Goal: Task Accomplishment & Management: Manage account settings

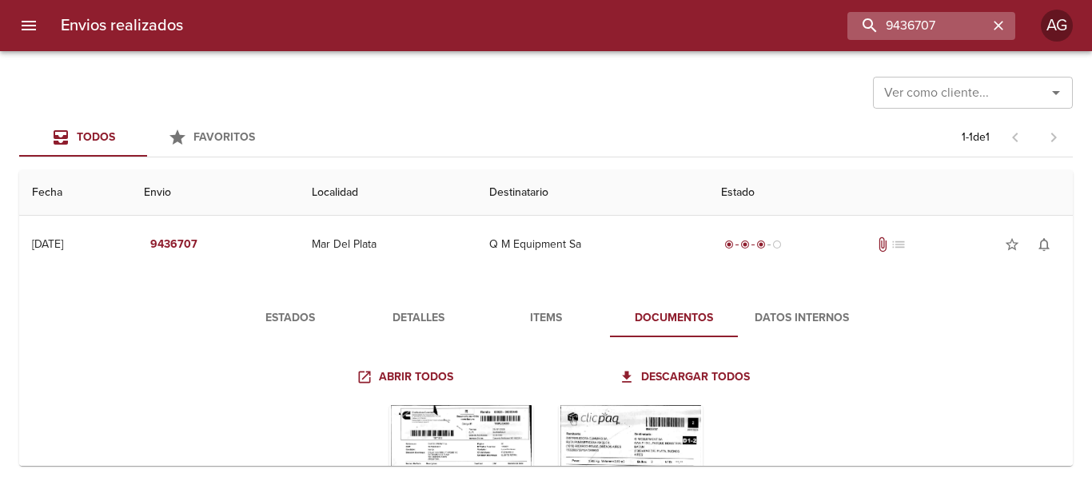
scroll to position [160, 0]
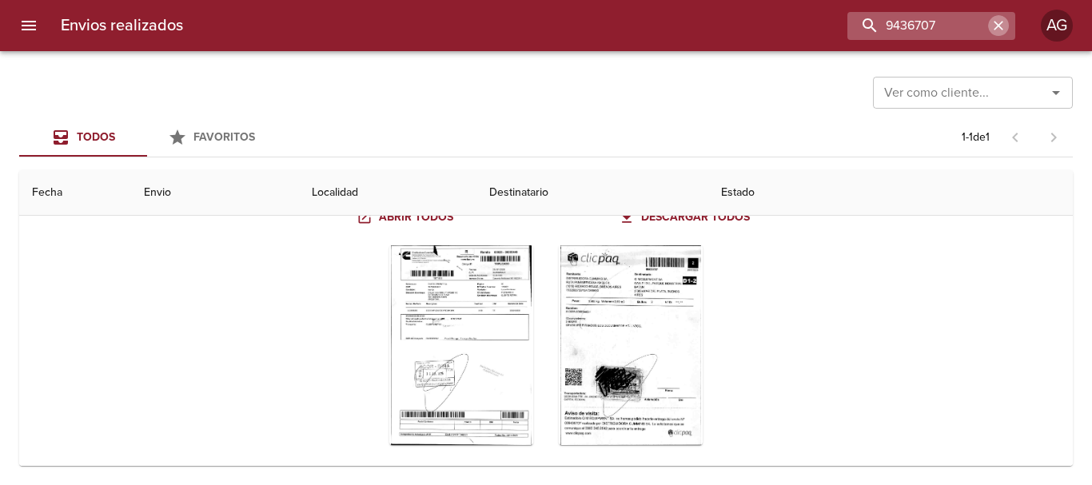
click at [995, 30] on icon "button" at bounding box center [998, 26] width 16 height 16
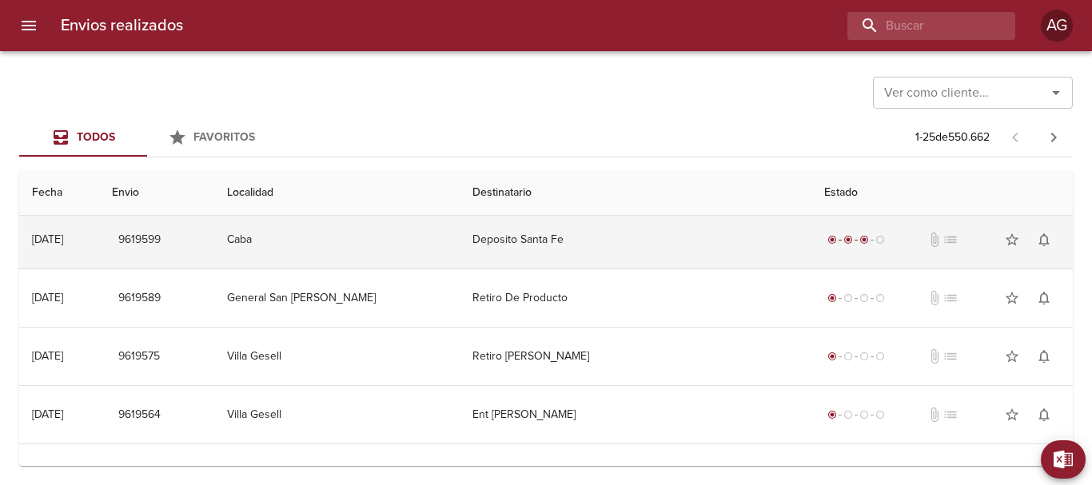
scroll to position [0, 0]
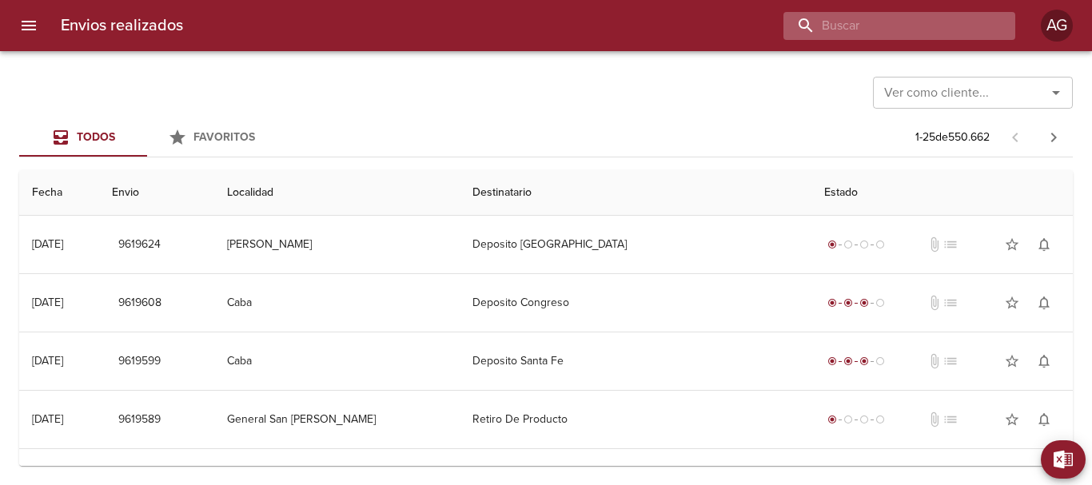
click at [927, 20] on input "buscar" at bounding box center [885, 26] width 205 height 28
paste input "9492287"
type input "9492287"
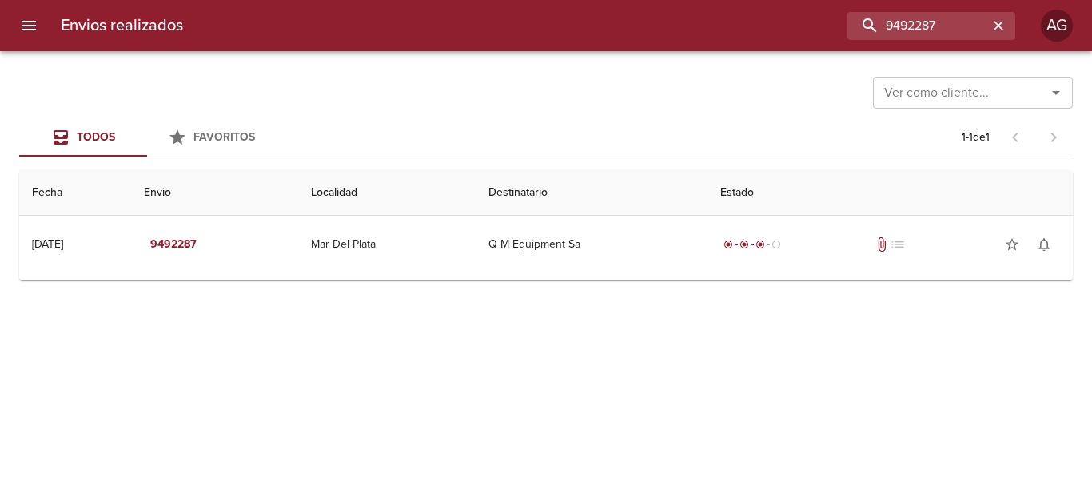
click at [33, 25] on icon "menu" at bounding box center [29, 26] width 14 height 10
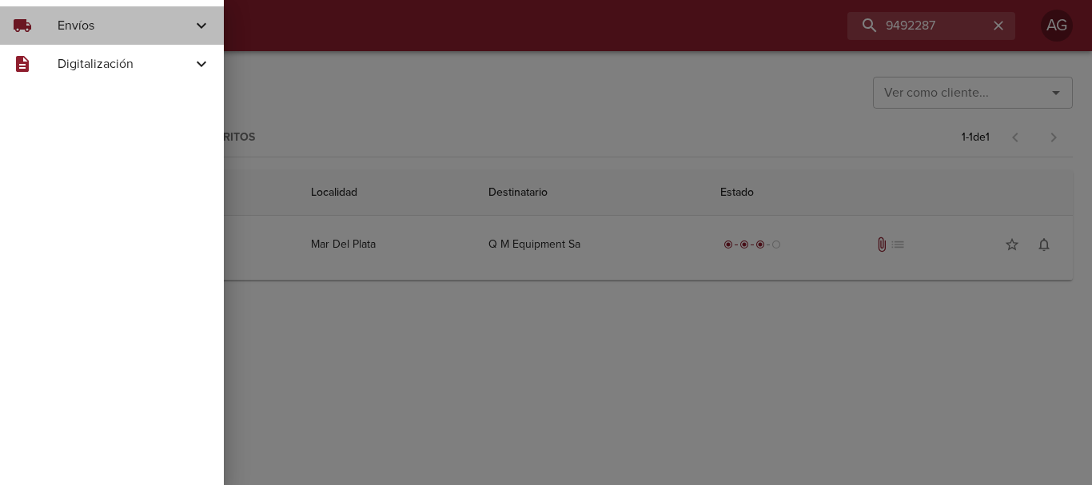
click at [83, 32] on span "Envíos" at bounding box center [125, 25] width 134 height 19
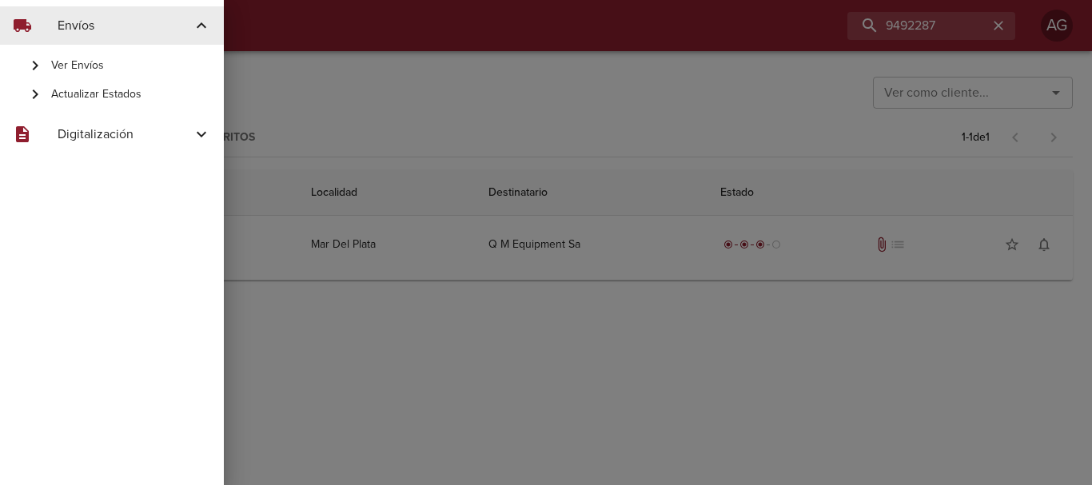
click at [114, 91] on span "Actualizar Estados" at bounding box center [131, 94] width 160 height 16
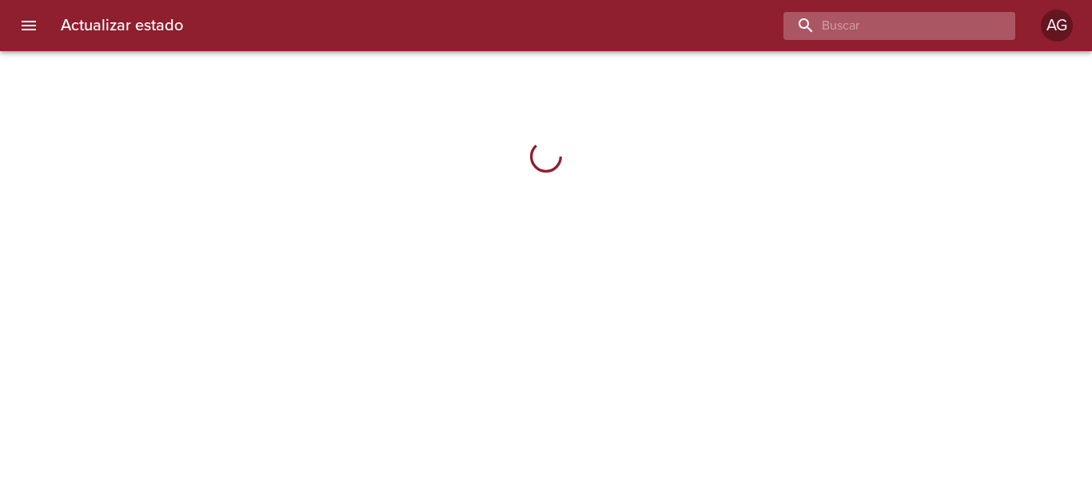
click at [937, 27] on input "buscar" at bounding box center [885, 26] width 205 height 28
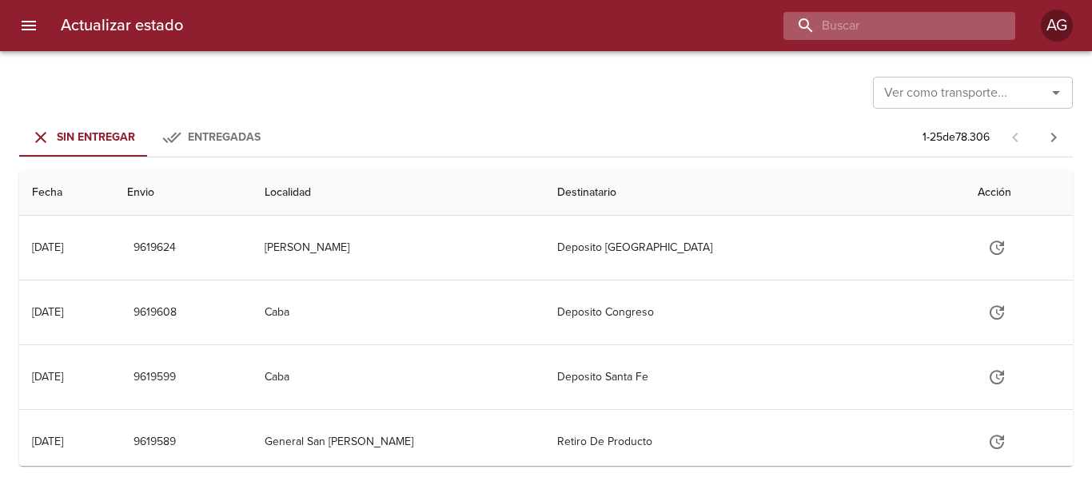
paste input "9492287"
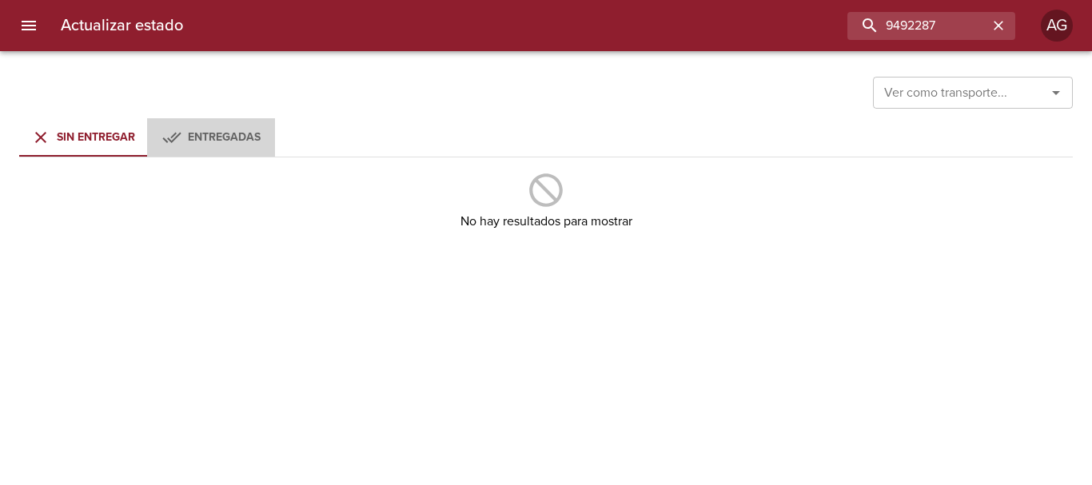
click at [209, 140] on span "Entregadas" at bounding box center [224, 137] width 73 height 14
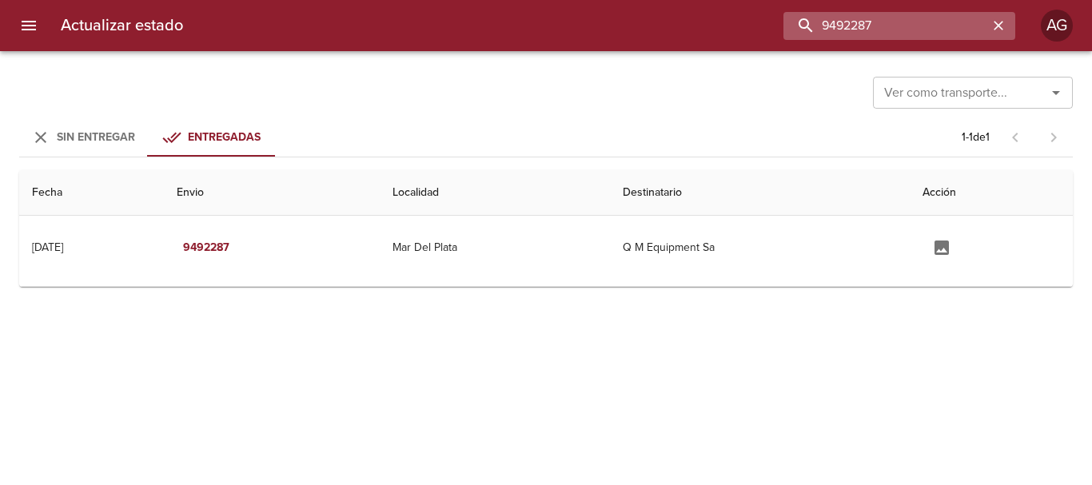
click at [941, 31] on input "9492287" at bounding box center [885, 26] width 205 height 28
paste input "36707"
type input "9436707"
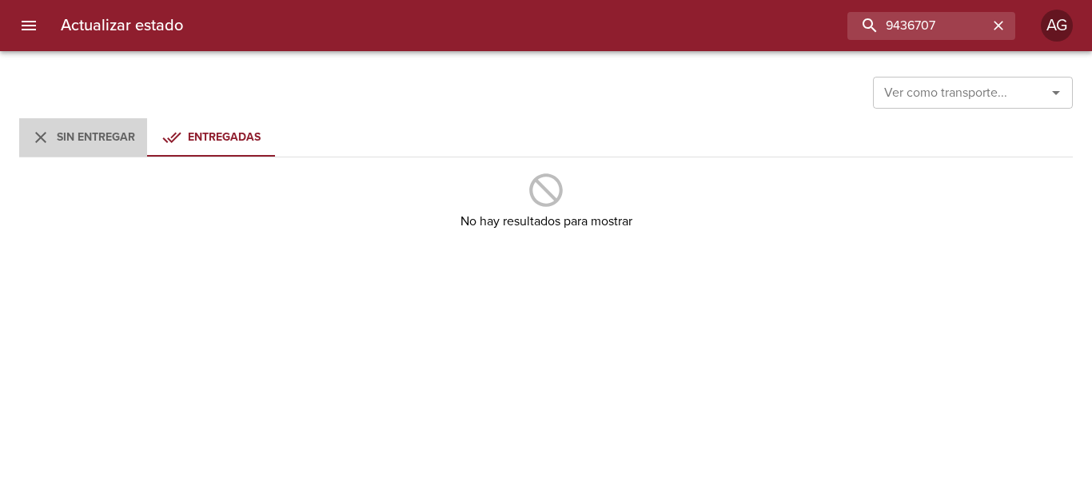
click at [102, 135] on span "Sin Entregar" at bounding box center [96, 137] width 78 height 14
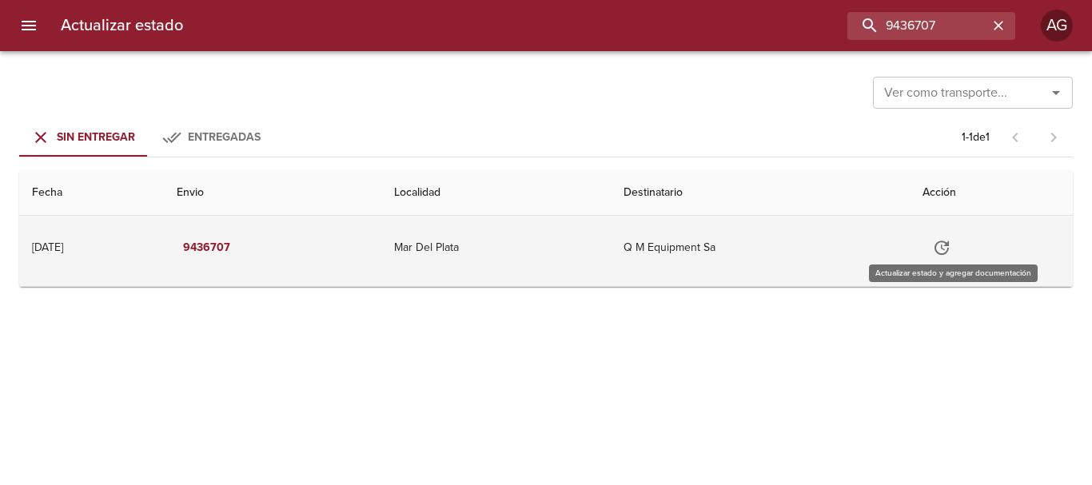
click at [949, 253] on icon "Tabla de envíos del cliente" at bounding box center [941, 248] width 14 height 14
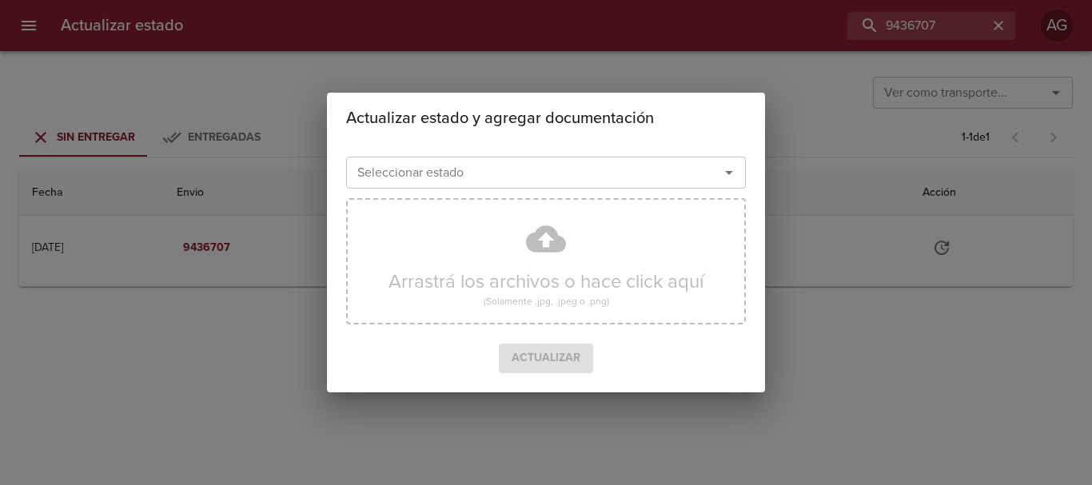
click at [516, 179] on input "Seleccionar estado" at bounding box center [522, 172] width 343 height 22
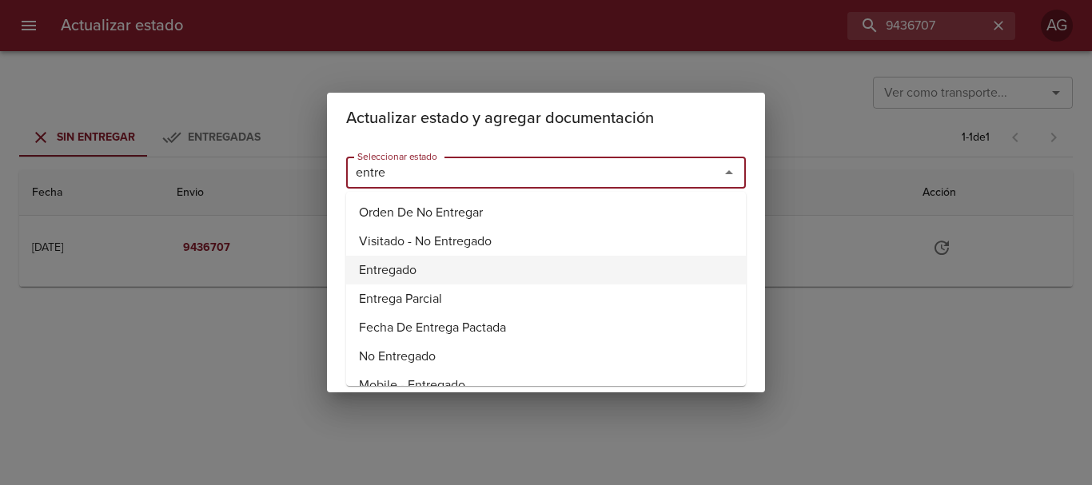
click at [404, 265] on li "Entregado" at bounding box center [546, 270] width 400 height 29
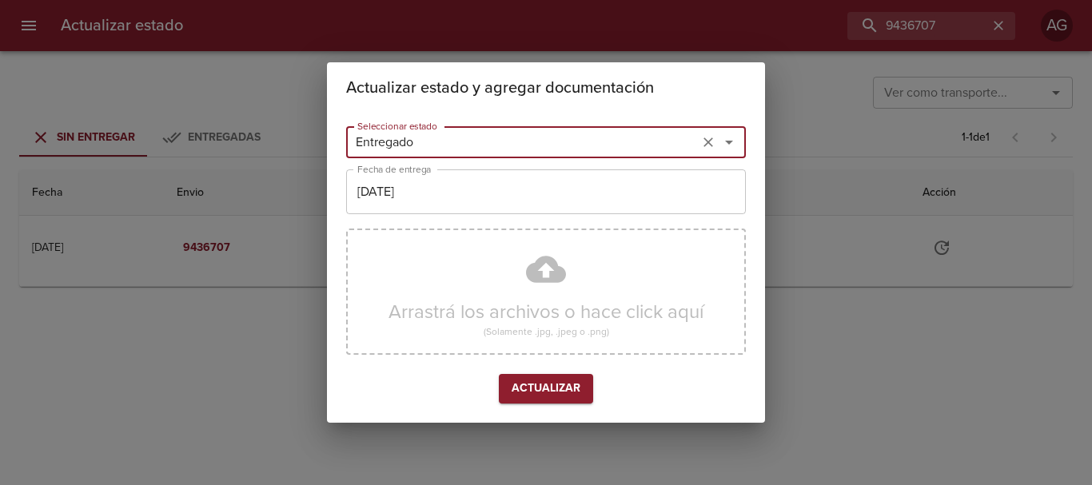
type input "Entregado"
click at [422, 195] on input "[DATE]" at bounding box center [546, 191] width 400 height 45
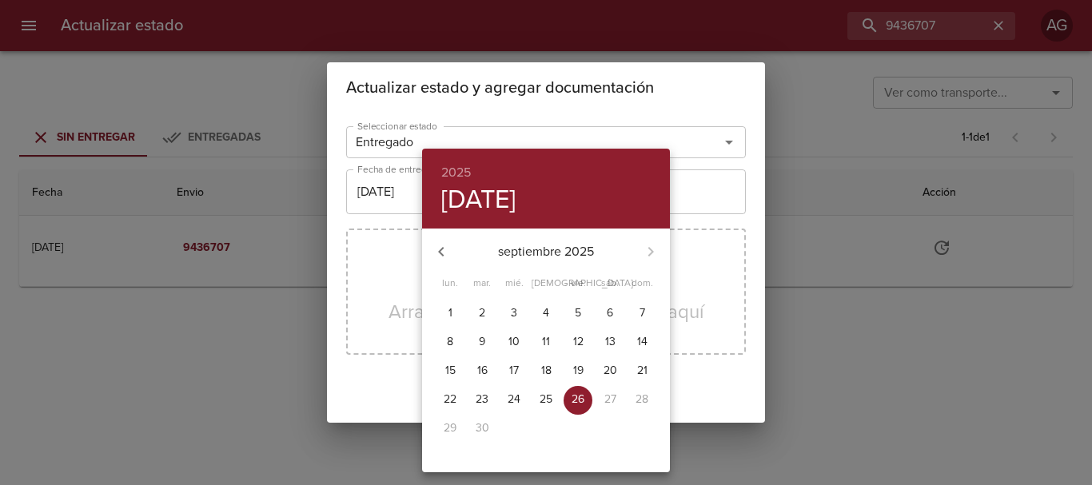
click at [443, 247] on icon "button" at bounding box center [441, 252] width 6 height 10
click at [551, 369] on p "14" at bounding box center [546, 371] width 10 height 16
type input "[DATE]"
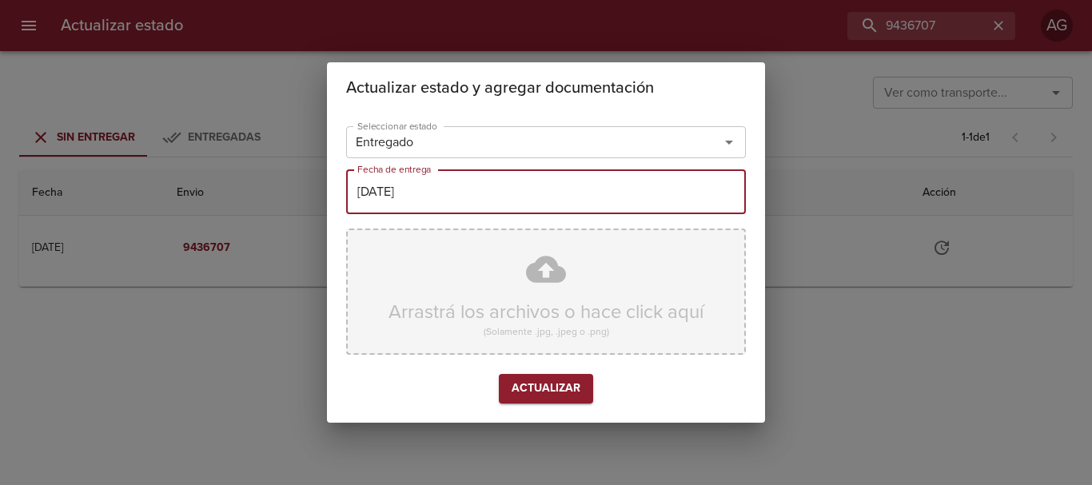
click at [486, 309] on div "Arrastrá los archivos o hace click aquí (Solamente .jpg, .jpeg o .png)" at bounding box center [546, 292] width 400 height 126
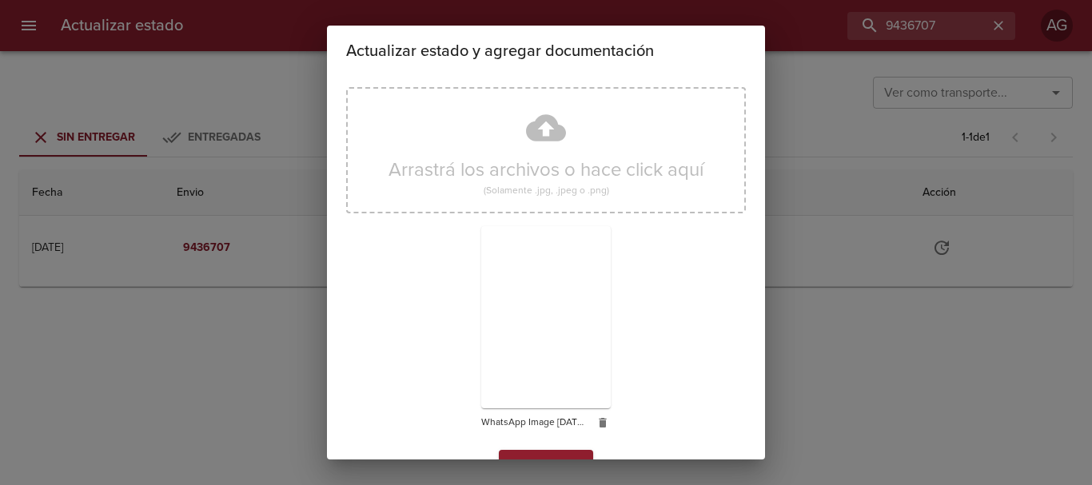
scroll to position [143, 0]
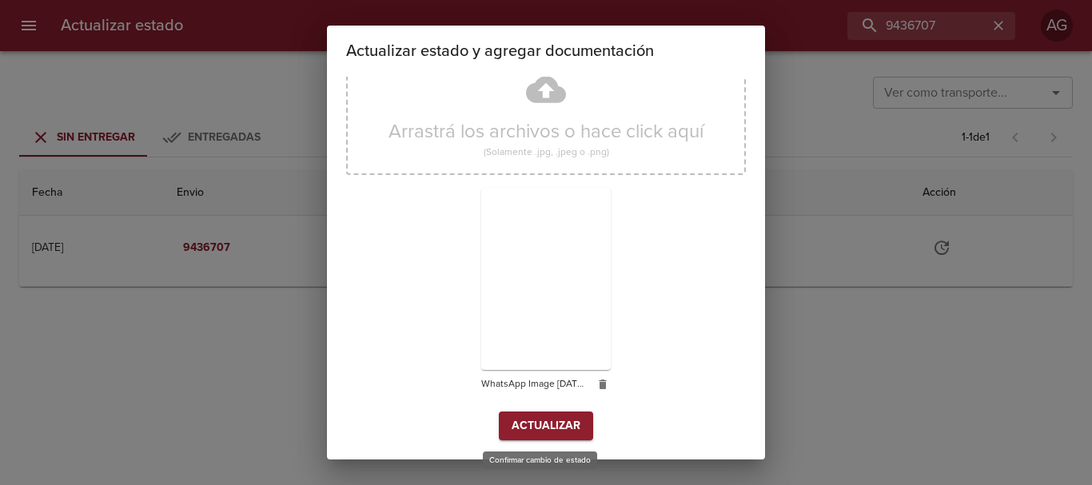
click at [553, 431] on span "Actualizar" at bounding box center [546, 426] width 69 height 20
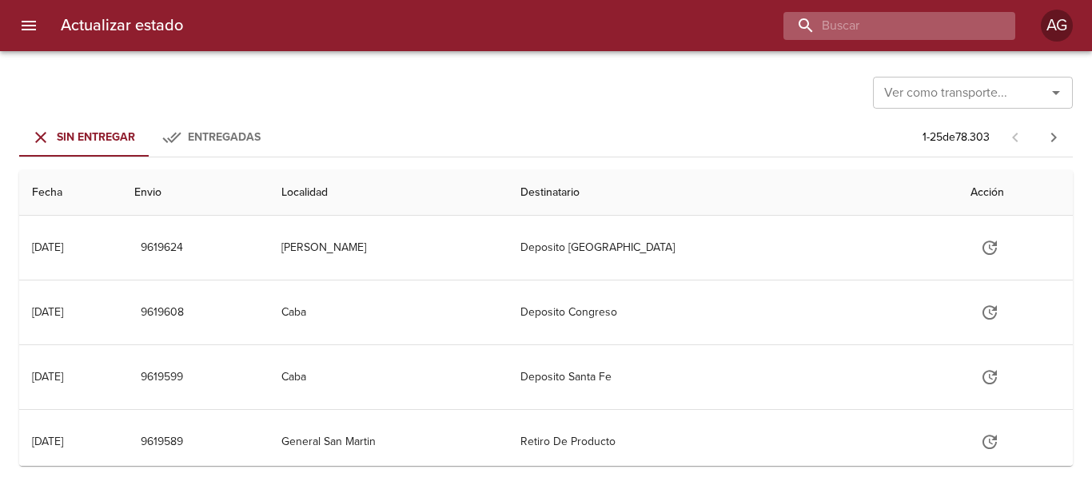
click at [876, 26] on input "buscar" at bounding box center [885, 26] width 205 height 28
paste input "9436707"
type input "9436707"
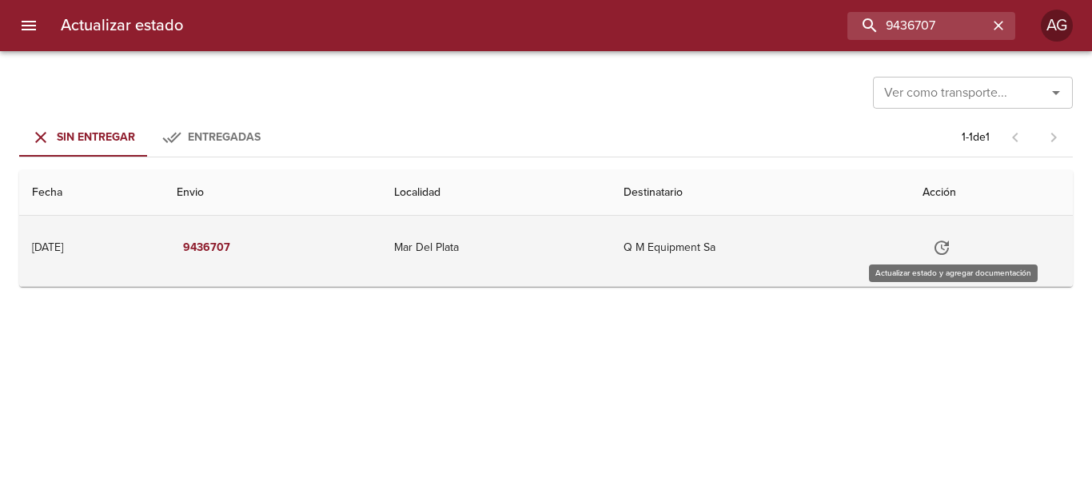
click at [949, 253] on icon "Tabla de envíos del cliente" at bounding box center [941, 247] width 19 height 19
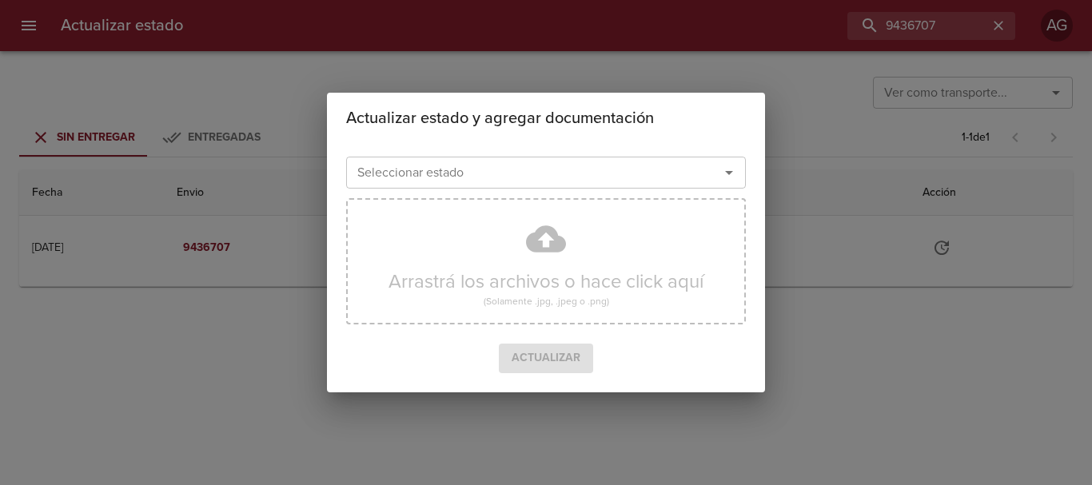
click at [574, 181] on input "Seleccionar estado" at bounding box center [522, 172] width 343 height 22
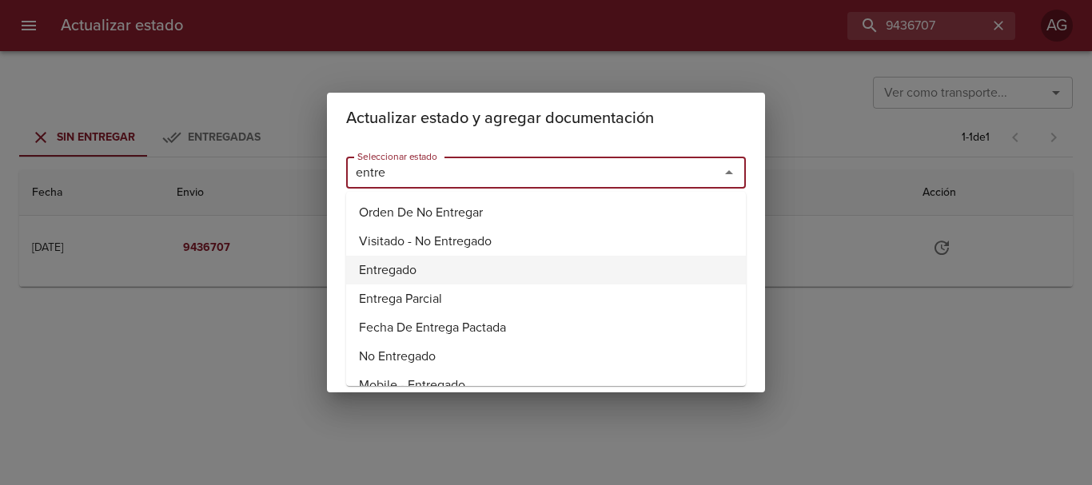
click at [377, 259] on li "Entregado" at bounding box center [546, 270] width 400 height 29
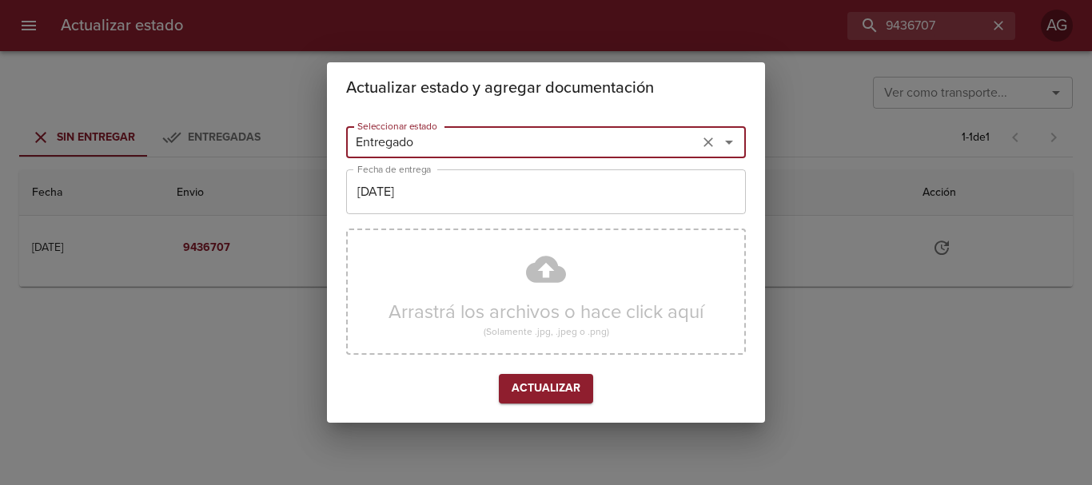
type input "Entregado"
click at [432, 186] on input "[DATE]" at bounding box center [546, 191] width 400 height 45
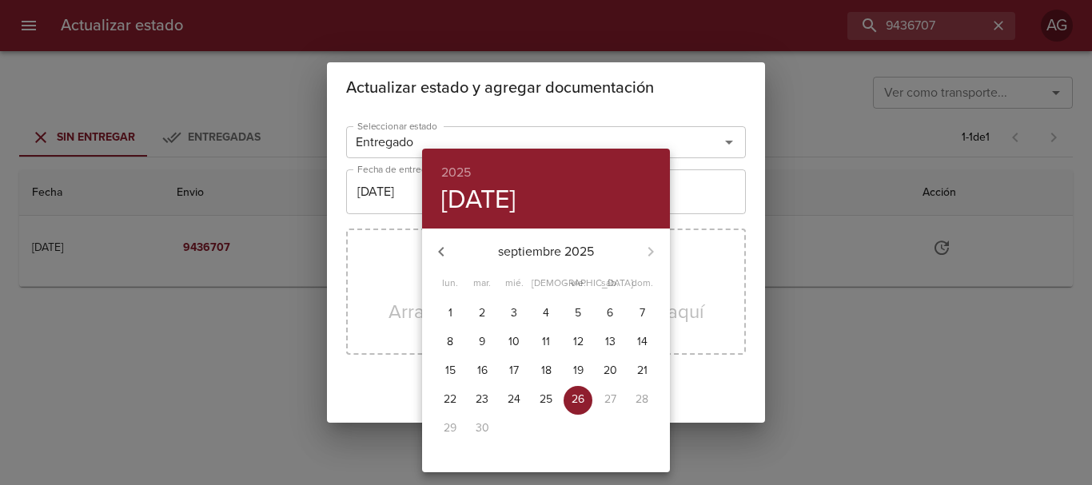
click at [436, 249] on icon "button" at bounding box center [441, 251] width 19 height 19
click at [544, 363] on p "14" at bounding box center [546, 371] width 10 height 16
type input "[DATE]"
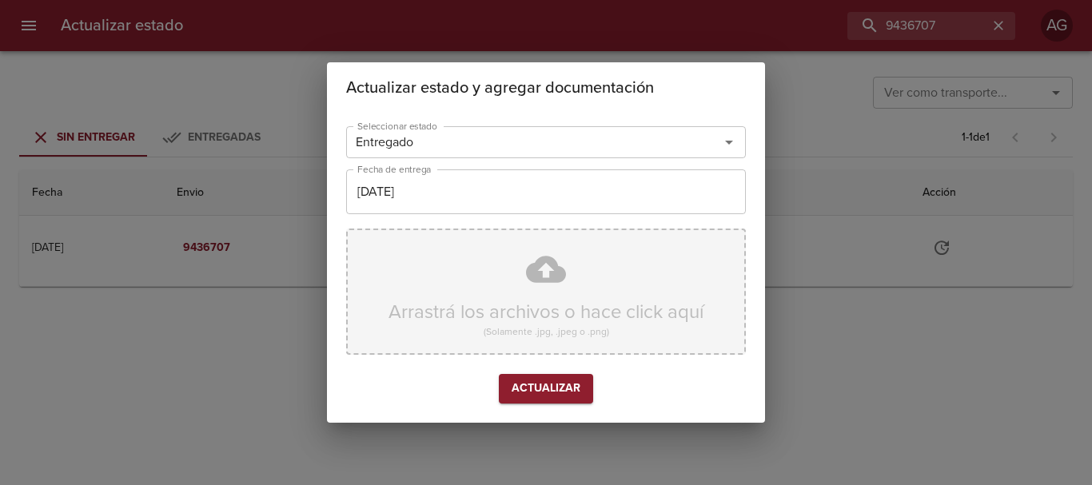
click at [456, 280] on div "Arrastrá los archivos o hace click aquí (Solamente .jpg, .jpeg o .png)" at bounding box center [546, 292] width 400 height 126
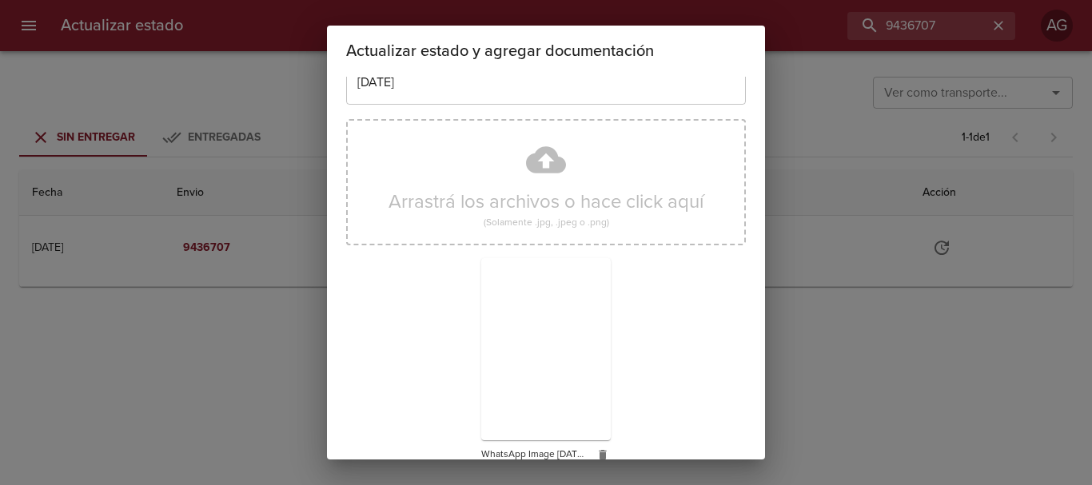
scroll to position [143, 0]
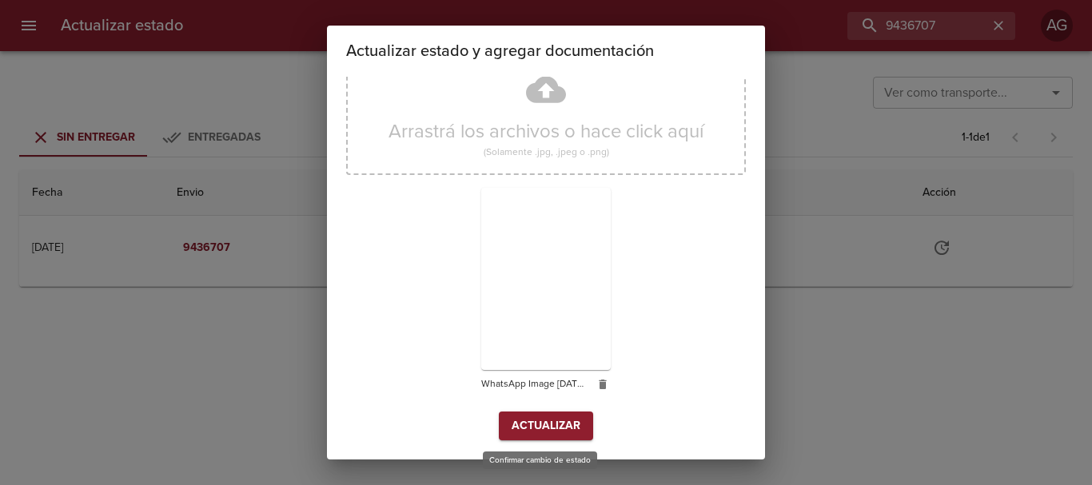
click at [545, 432] on span "Actualizar" at bounding box center [546, 426] width 69 height 20
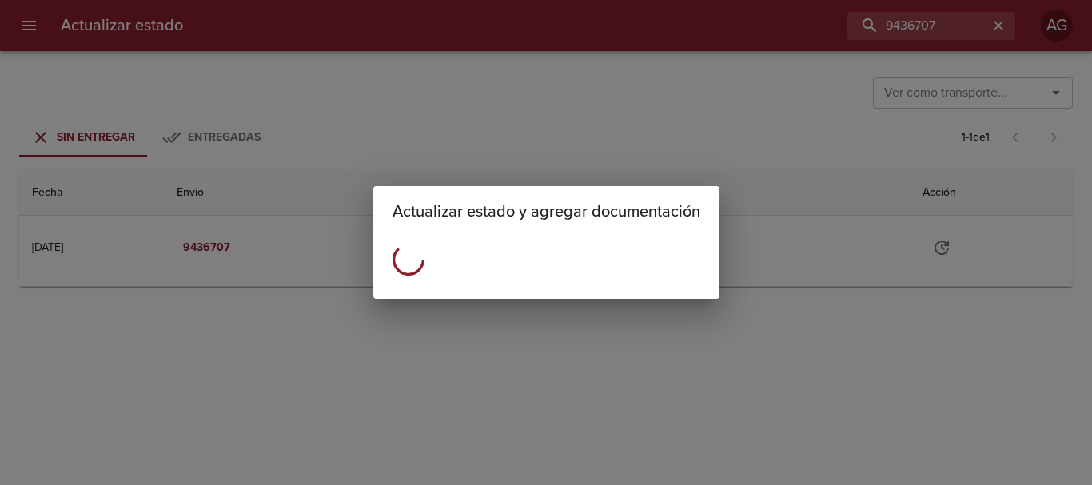
scroll to position [0, 0]
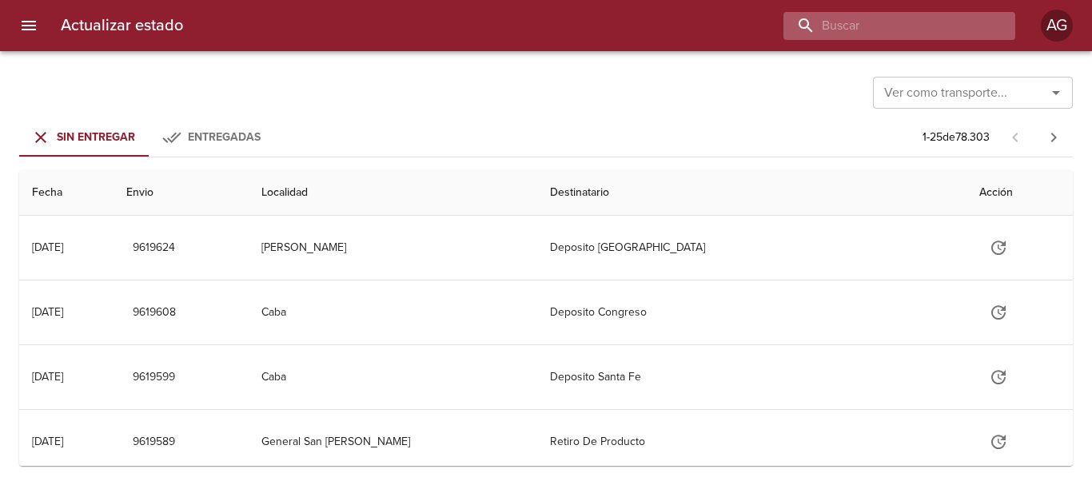
click at [914, 26] on input "buscar" at bounding box center [885, 26] width 205 height 28
paste input "9492287"
type input "9492287"
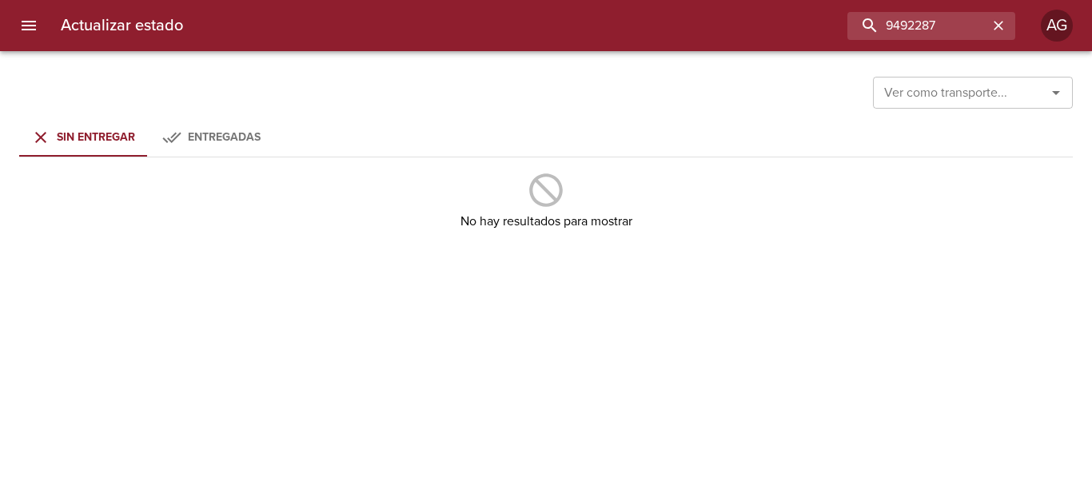
drag, startPoint x: 275, startPoint y: 139, endPoint x: 261, endPoint y: 135, distance: 14.2
click at [266, 136] on div "Sin Entregar Entregadas" at bounding box center [545, 137] width 1053 height 38
drag, startPoint x: 261, startPoint y: 135, endPoint x: 280, endPoint y: 150, distance: 23.8
click at [265, 135] on button "Entregadas" at bounding box center [211, 137] width 128 height 38
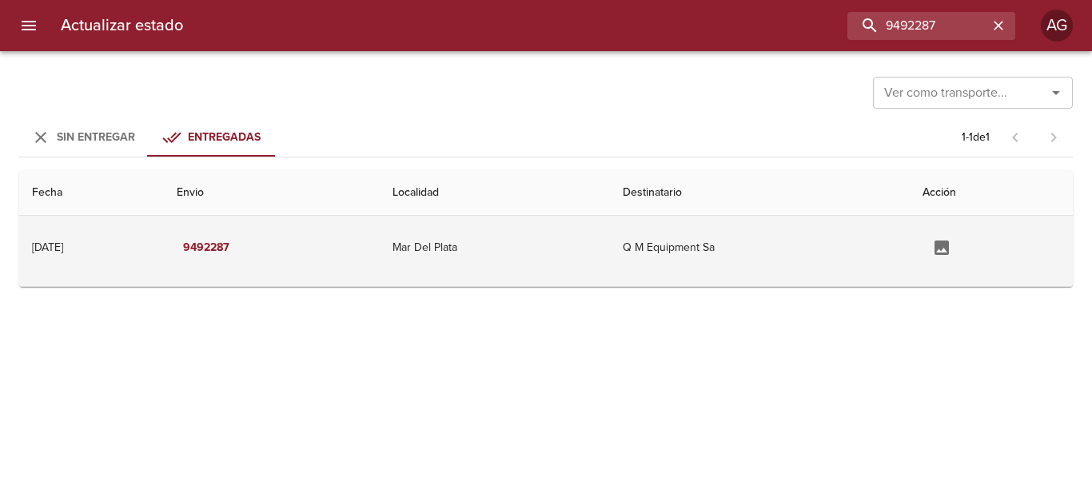
click at [949, 255] on icon "Tabla de envíos del cliente" at bounding box center [941, 248] width 14 height 14
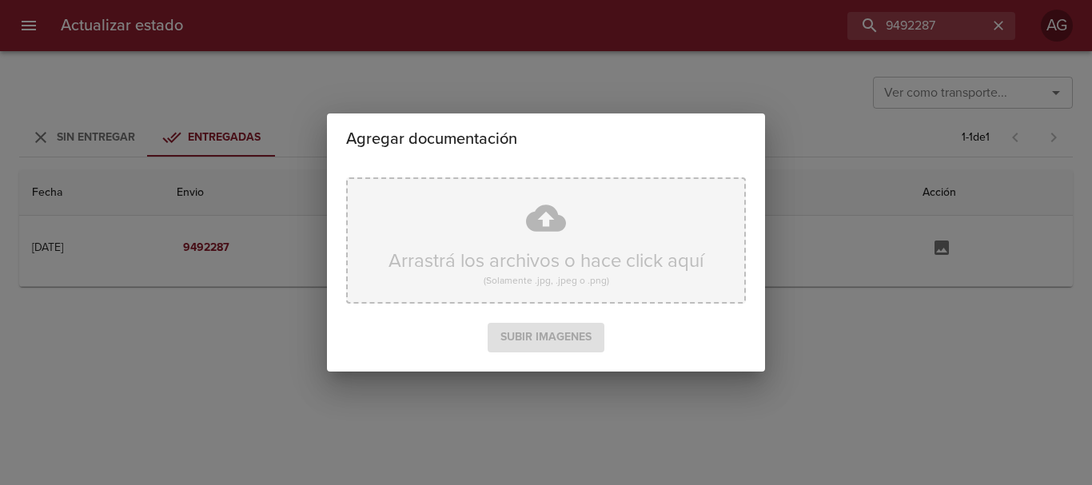
click at [587, 272] on div "Arrastrá los archivos o hace click aquí (Solamente .jpg, .jpeg o .png)" at bounding box center [546, 240] width 400 height 126
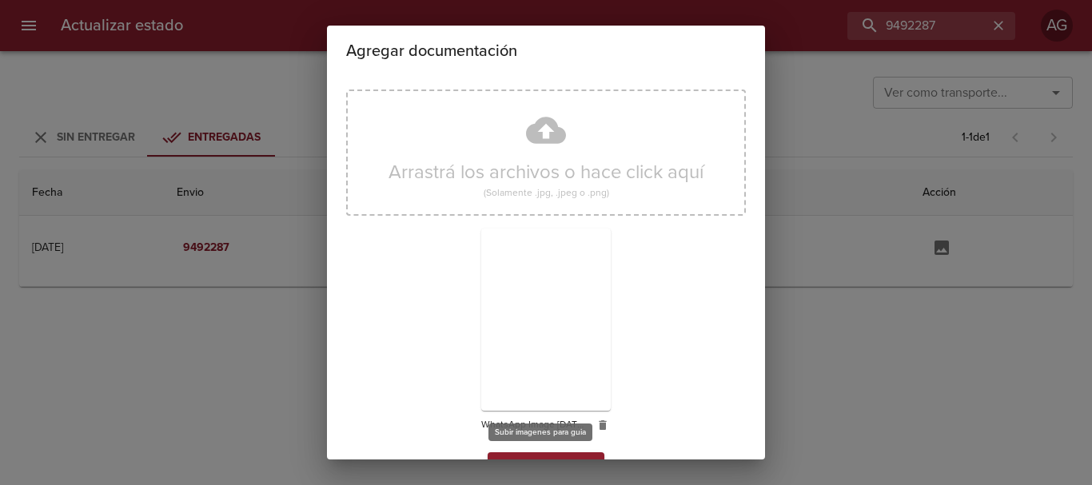
click at [553, 452] on button "Subir imagenes" at bounding box center [546, 467] width 117 height 30
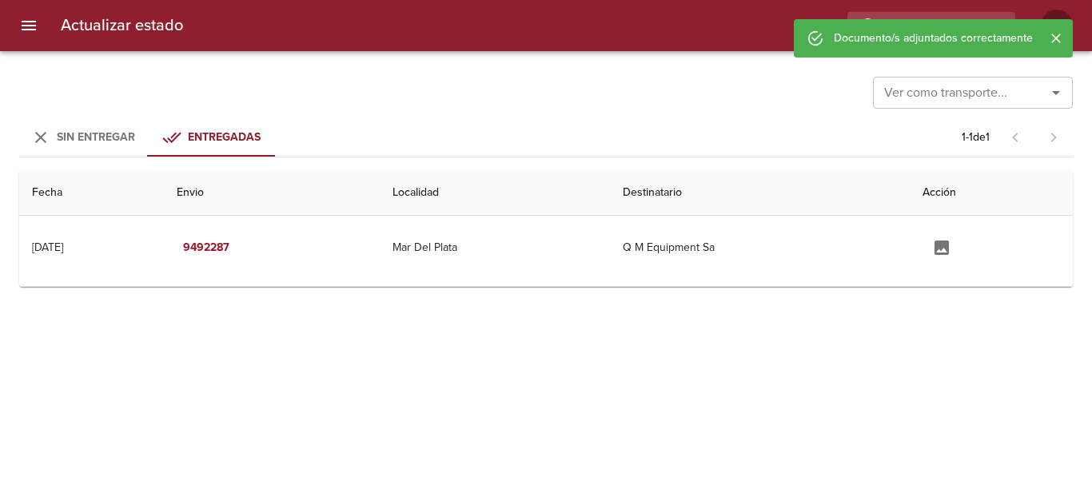
click at [1053, 39] on icon "Cerrar" at bounding box center [1056, 38] width 16 height 16
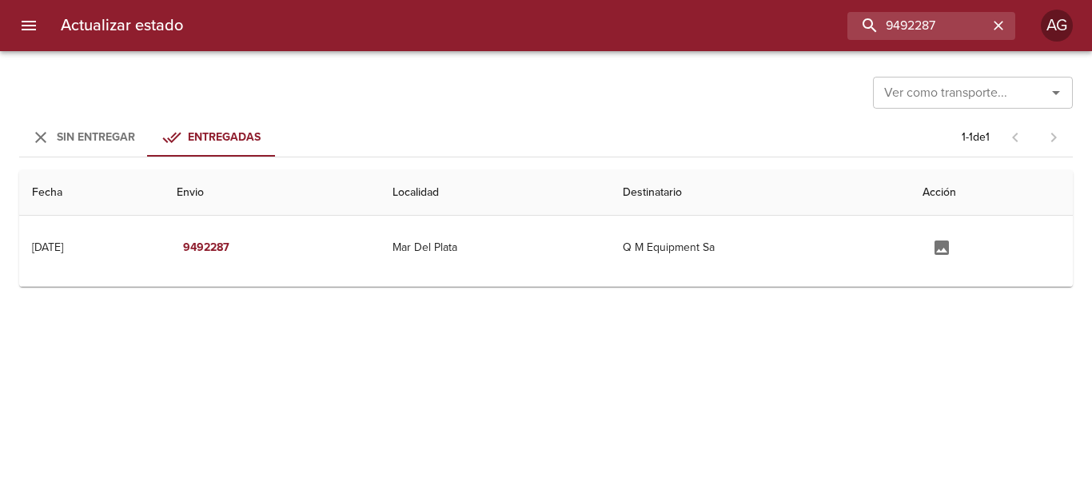
click at [44, 30] on button "menu" at bounding box center [29, 25] width 38 height 38
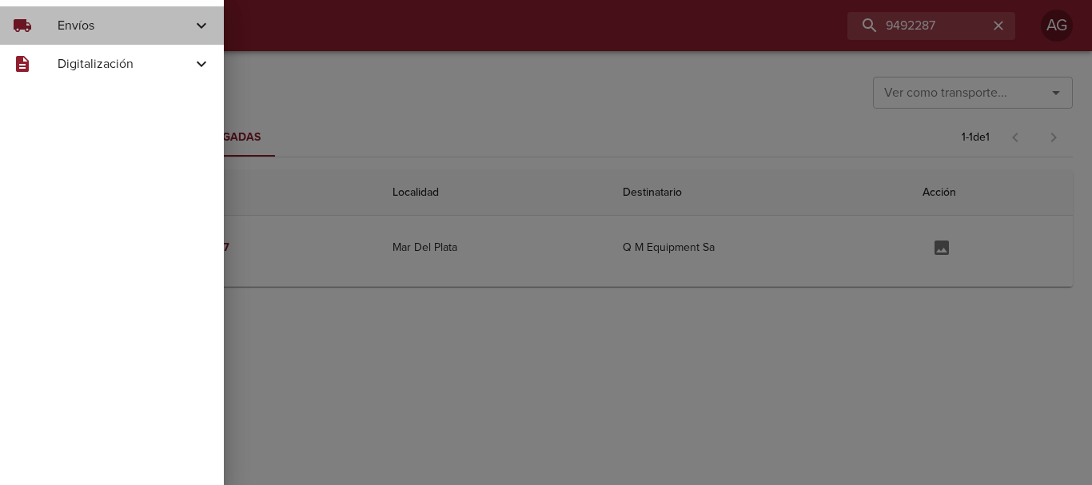
click at [90, 37] on div "local_shipping Envíos" at bounding box center [112, 25] width 224 height 38
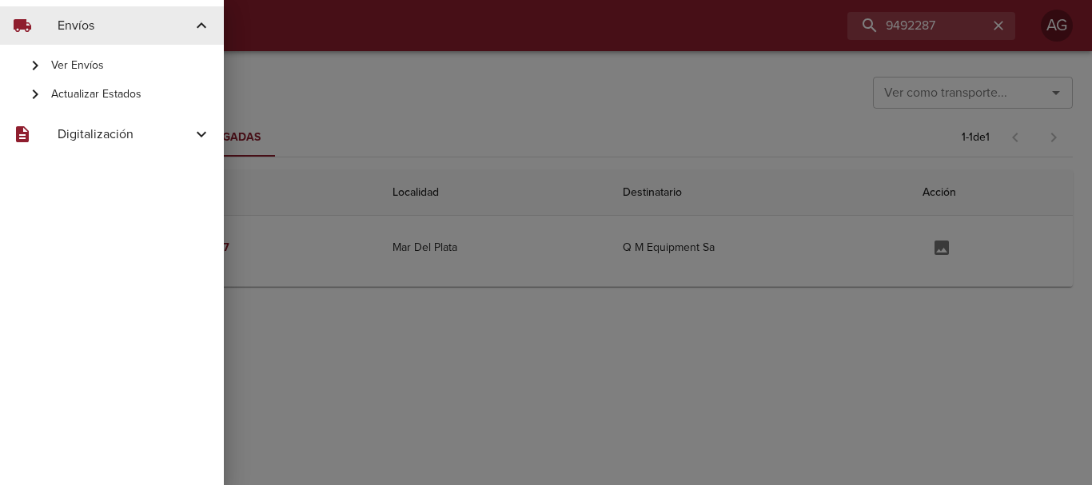
click at [128, 66] on span "Ver Envíos" at bounding box center [131, 66] width 160 height 16
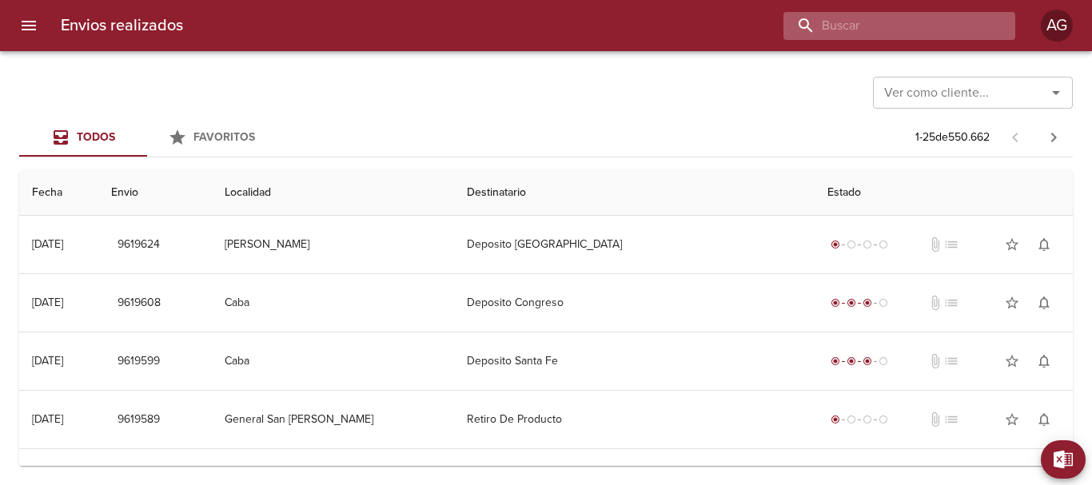
click at [923, 34] on input "buscar" at bounding box center [885, 26] width 205 height 28
type input "00086850"
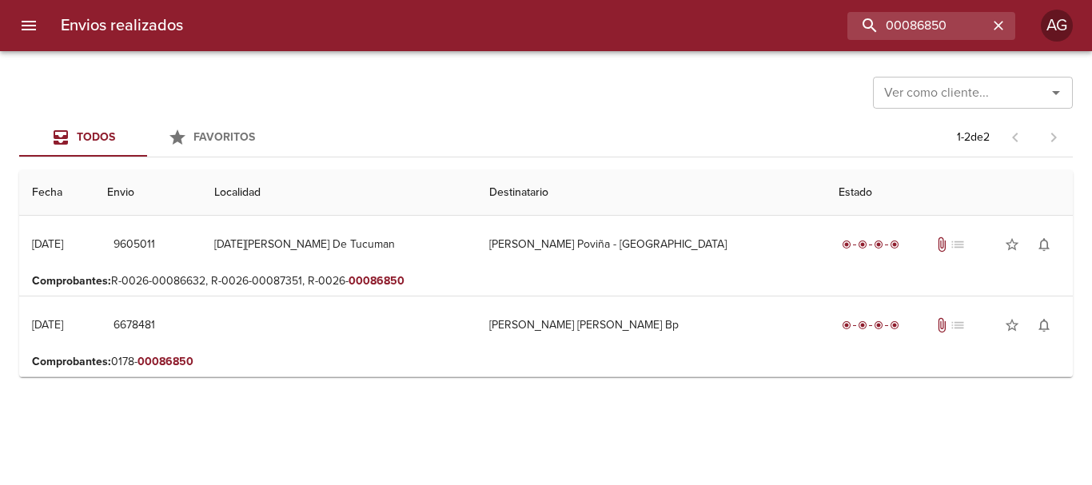
click at [646, 277] on p "Comprobantes : R-0026-00086632, R-0026-00087351, R-0026- 00086850" at bounding box center [546, 281] width 1028 height 16
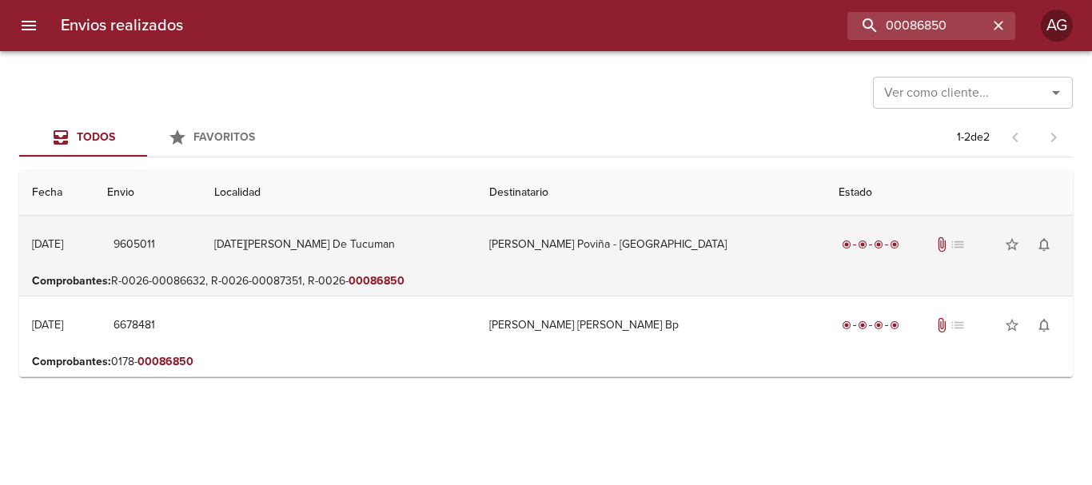
click at [649, 249] on td "Godoy Poviña - Tucuman" at bounding box center [650, 245] width 349 height 58
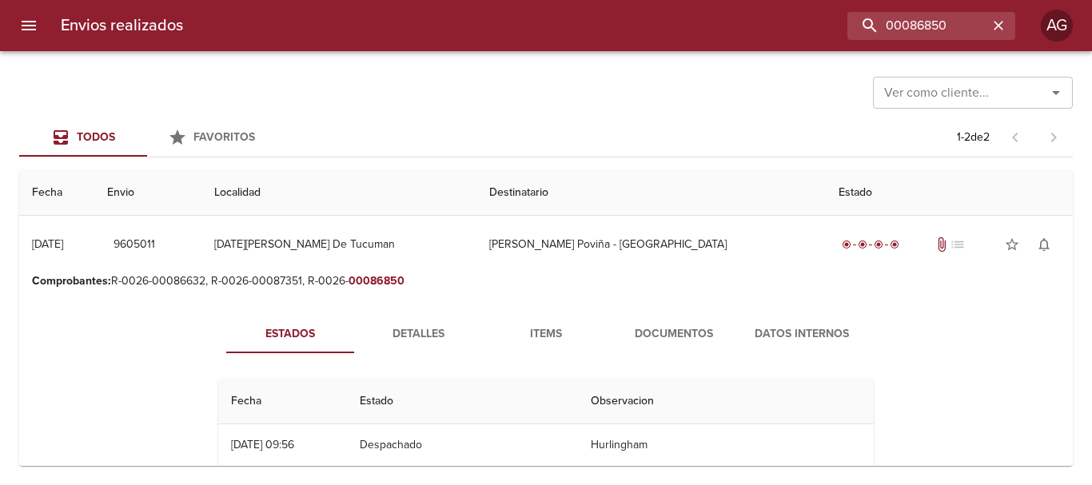
click at [675, 328] on span "Documentos" at bounding box center [673, 334] width 109 height 20
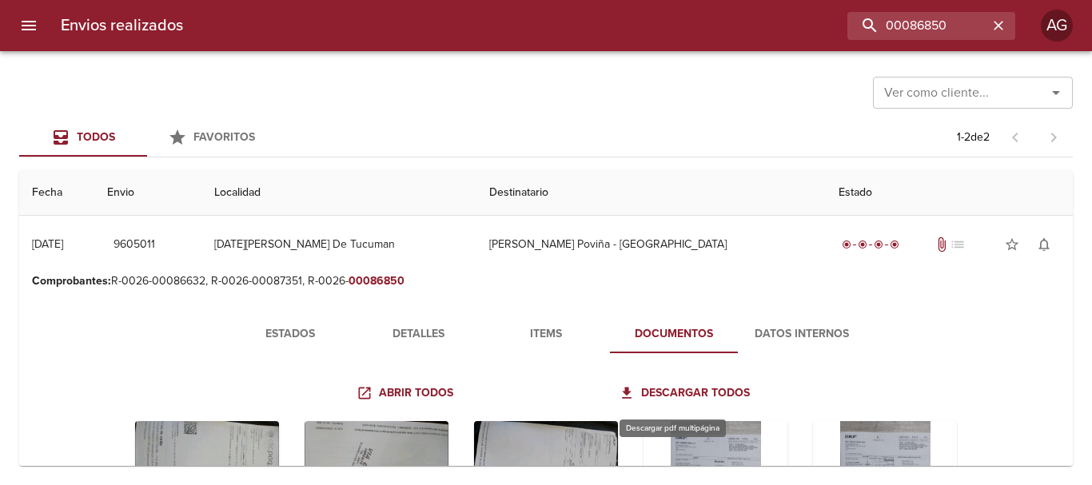
click at [660, 393] on span "Descargar todos" at bounding box center [686, 394] width 128 height 20
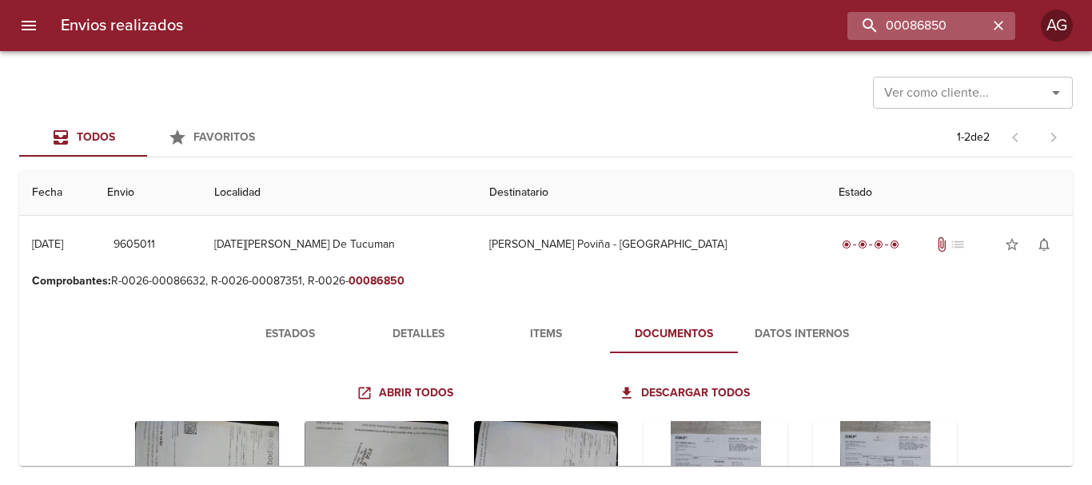
click at [999, 23] on icon "button" at bounding box center [998, 26] width 16 height 16
